Goal: Submit feedback/report problem

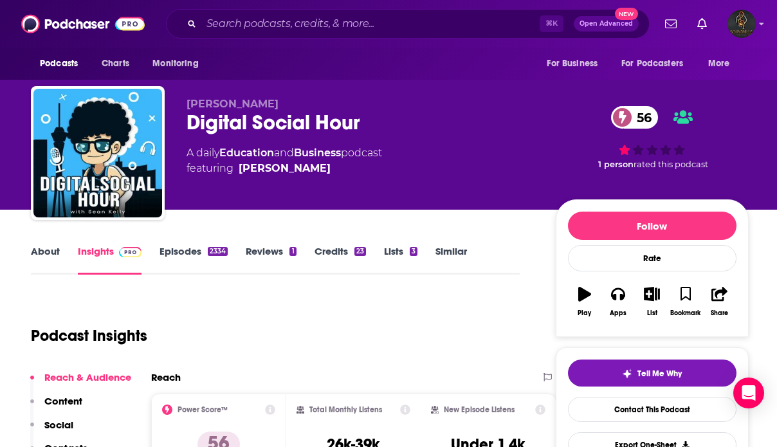
click at [270, 255] on link "Reviews 1" at bounding box center [271, 260] width 50 height 30
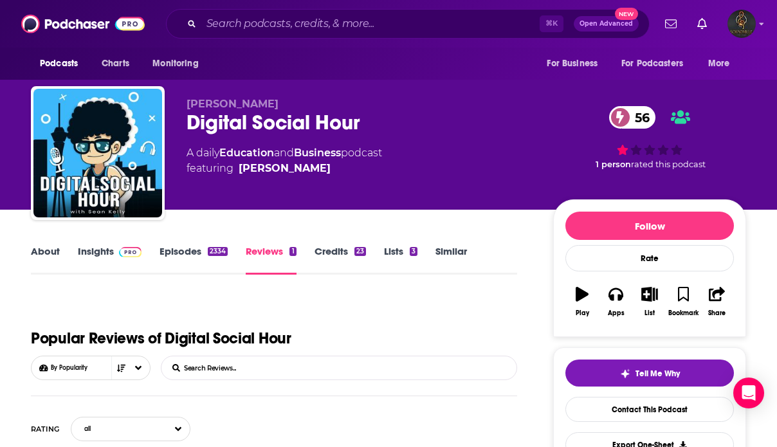
click at [350, 245] on link "Credits 23" at bounding box center [339, 260] width 51 height 30
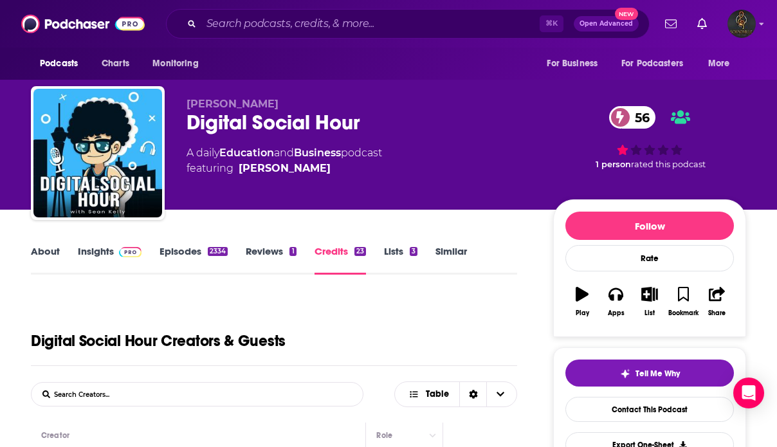
click at [95, 258] on link "Insights" at bounding box center [110, 260] width 64 height 30
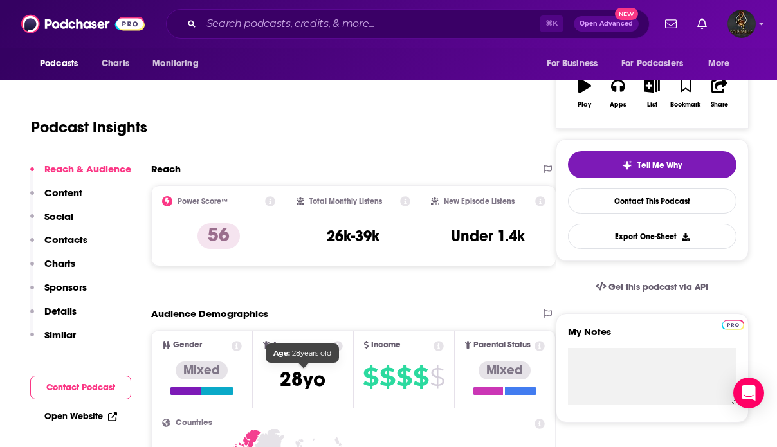
scroll to position [209, 0]
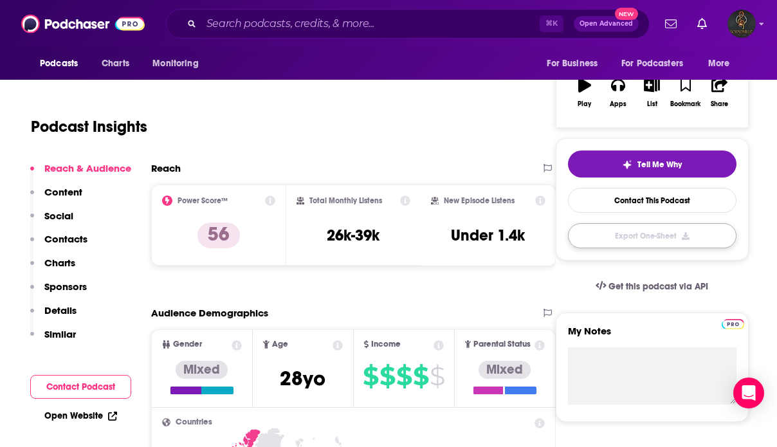
click at [654, 245] on button "Export One-Sheet" at bounding box center [652, 235] width 168 height 25
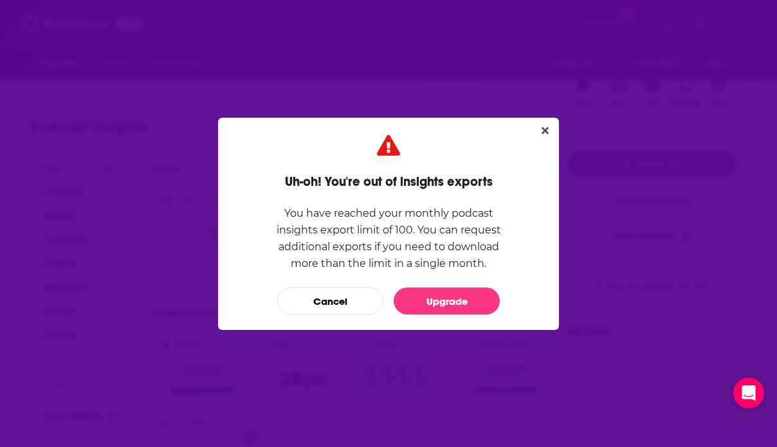
scroll to position [0, 0]
click at [434, 309] on button "Upgrade" at bounding box center [447, 300] width 106 height 27
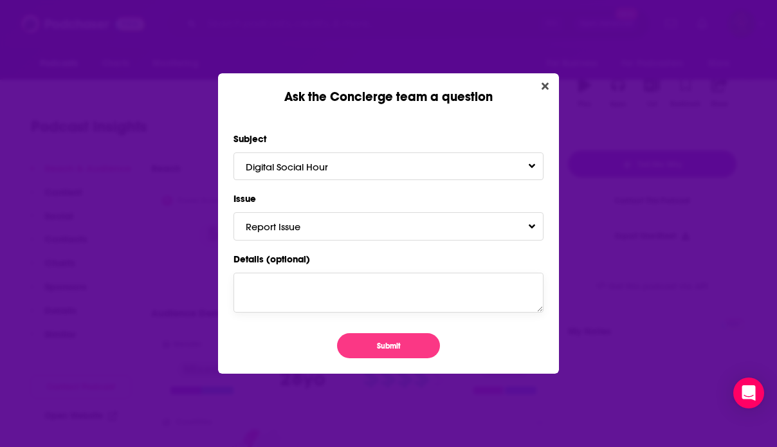
click at [394, 284] on textarea "Details (optional)" at bounding box center [388, 293] width 310 height 40
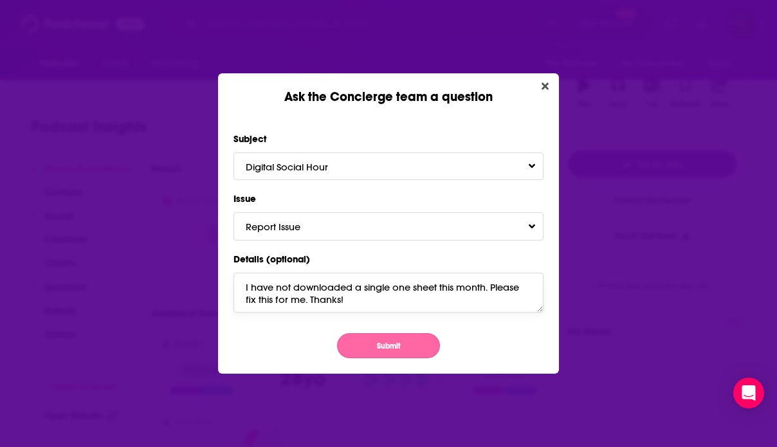
type textarea "I have not downloaded a single one sheet this month. Please fix this for me. Th…"
click at [402, 352] on button "Submit" at bounding box center [388, 345] width 103 height 25
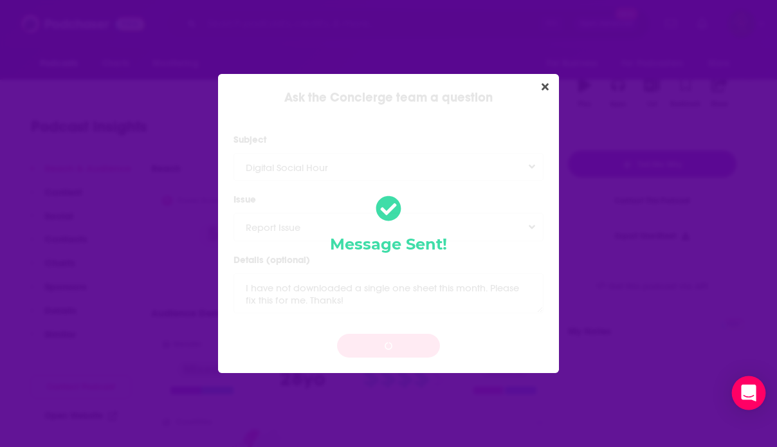
click at [744, 396] on icon "Open Intercom Messenger" at bounding box center [748, 393] width 17 height 17
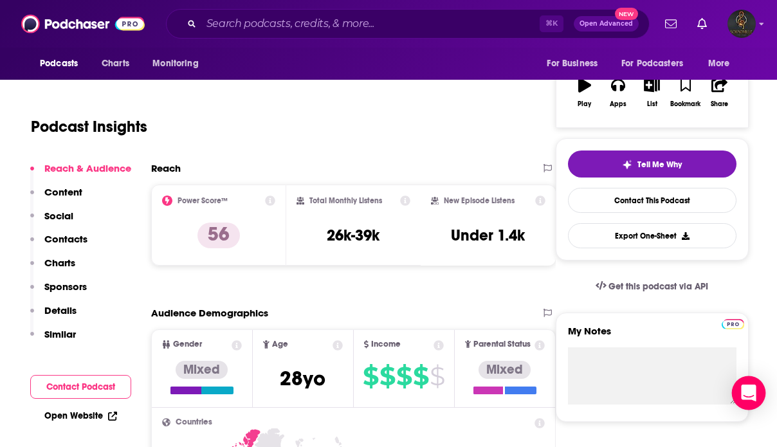
scroll to position [209, 0]
click at [749, 390] on icon "Open Intercom Messenger" at bounding box center [748, 393] width 15 height 17
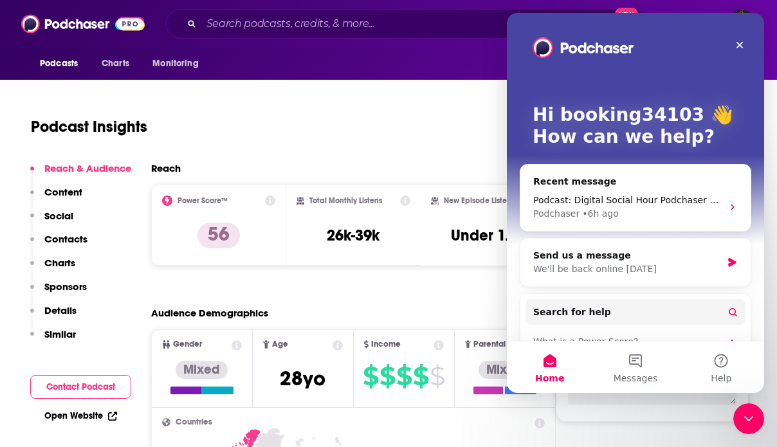
scroll to position [0, 0]
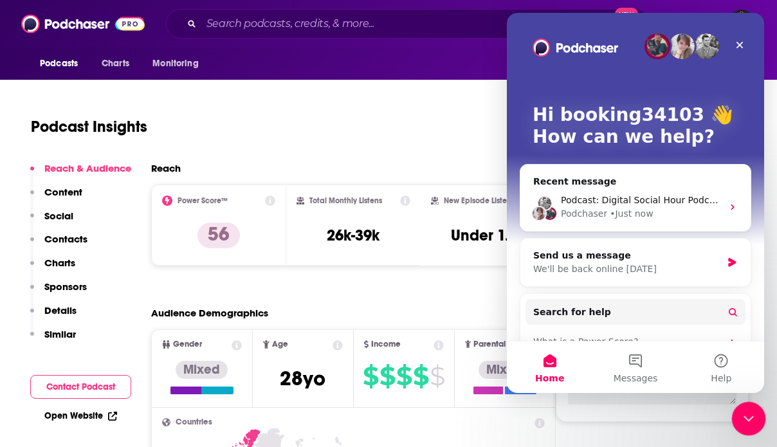
click at [745, 416] on icon "Close Intercom Messenger" at bounding box center [746, 416] width 15 height 15
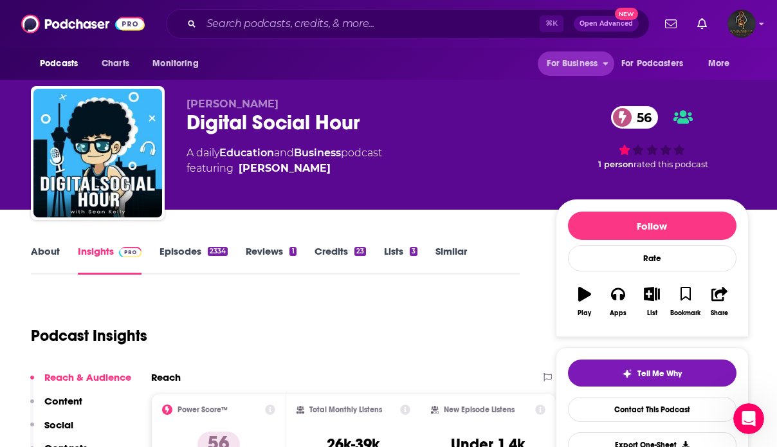
click at [560, 59] on span "For Business" at bounding box center [572, 64] width 51 height 18
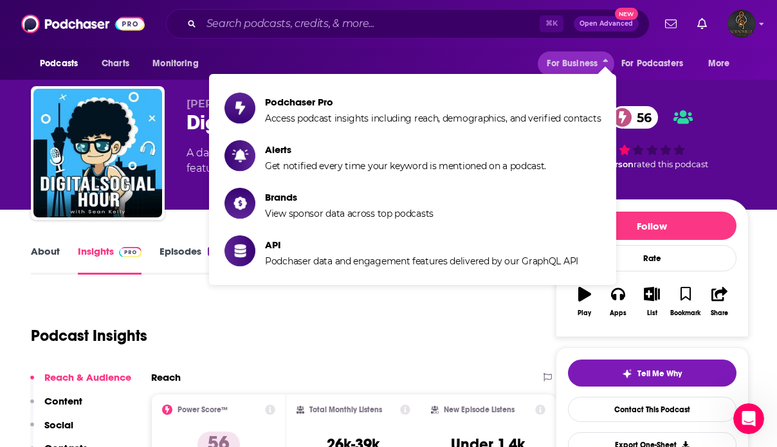
click at [560, 59] on span "For Business" at bounding box center [572, 64] width 51 height 18
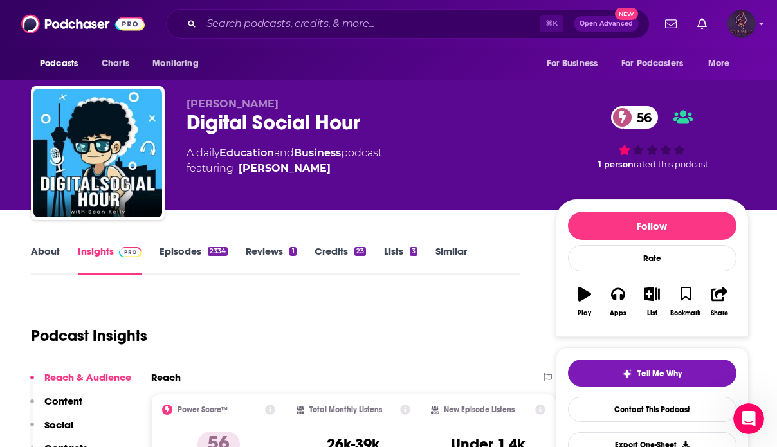
click at [738, 23] on img "Logged in as booking34103" at bounding box center [741, 24] width 28 height 28
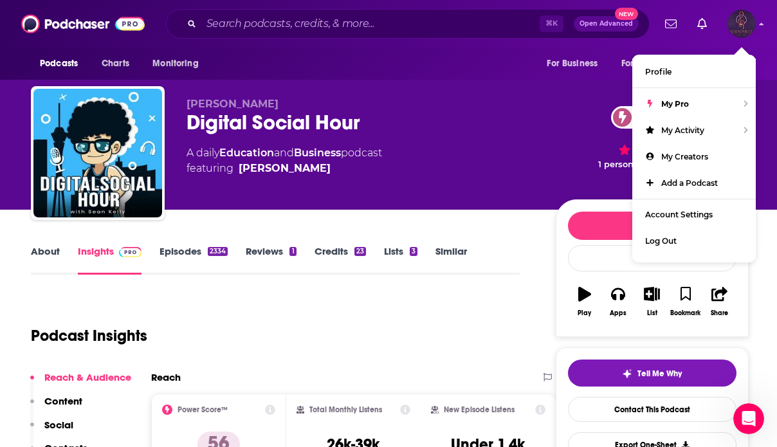
click at [738, 23] on img "Logged in as booking34103" at bounding box center [741, 24] width 28 height 28
click at [595, 80] on div "[PERSON_NAME] Digital Social Hour 56 A daily Education and Business podcast fea…" at bounding box center [389, 140] width 737 height 139
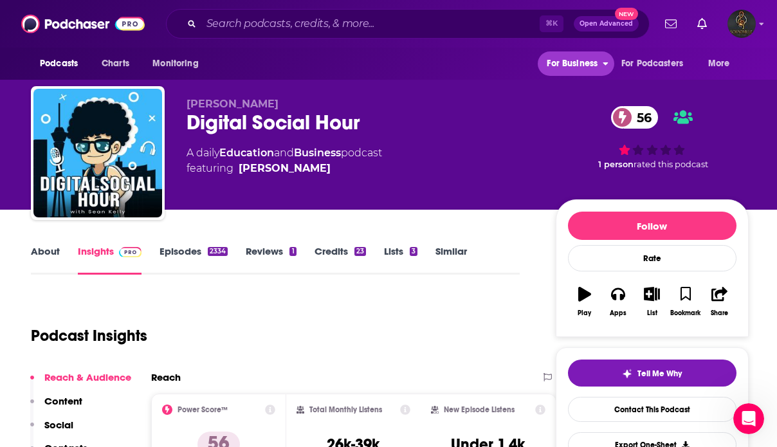
click at [596, 64] on span "For Business" at bounding box center [572, 64] width 51 height 18
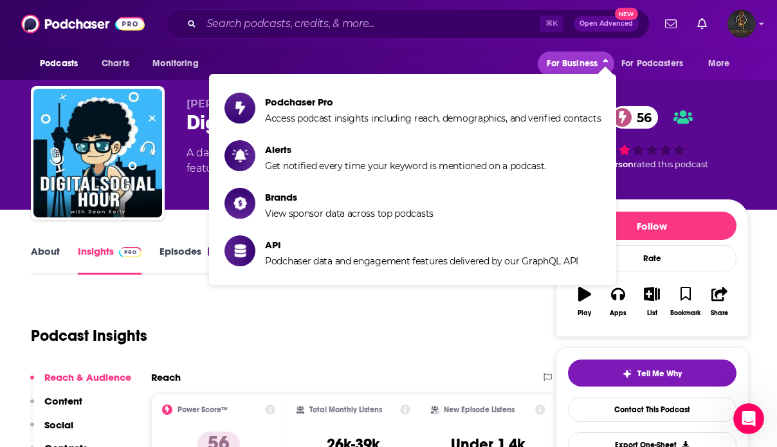
click at [596, 64] on span "For Business" at bounding box center [572, 64] width 51 height 18
